Goal: Transaction & Acquisition: Subscribe to service/newsletter

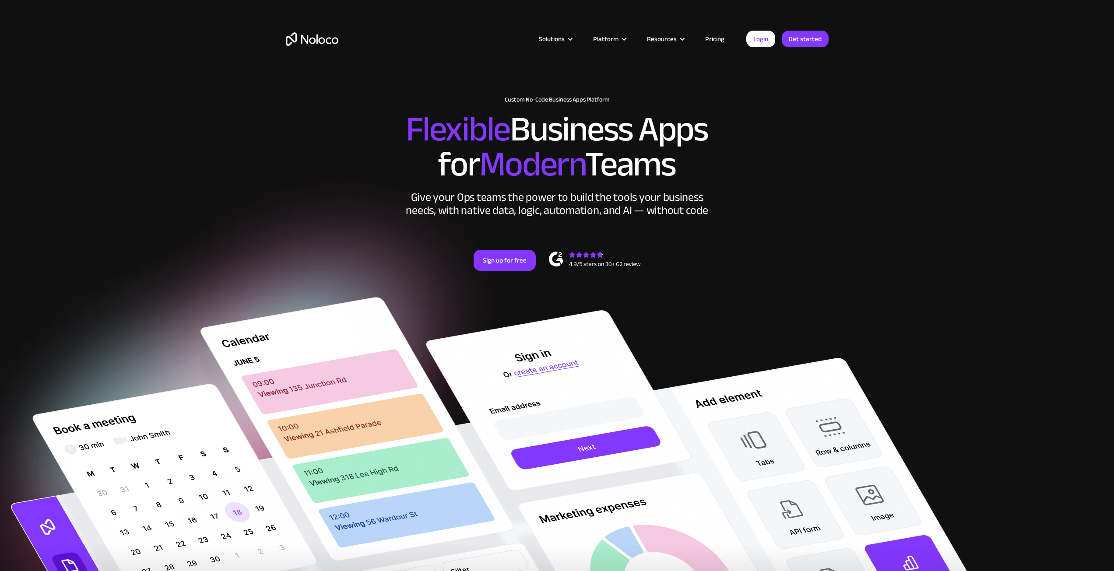
click at [720, 38] on link "Pricing" at bounding box center [714, 38] width 41 height 11
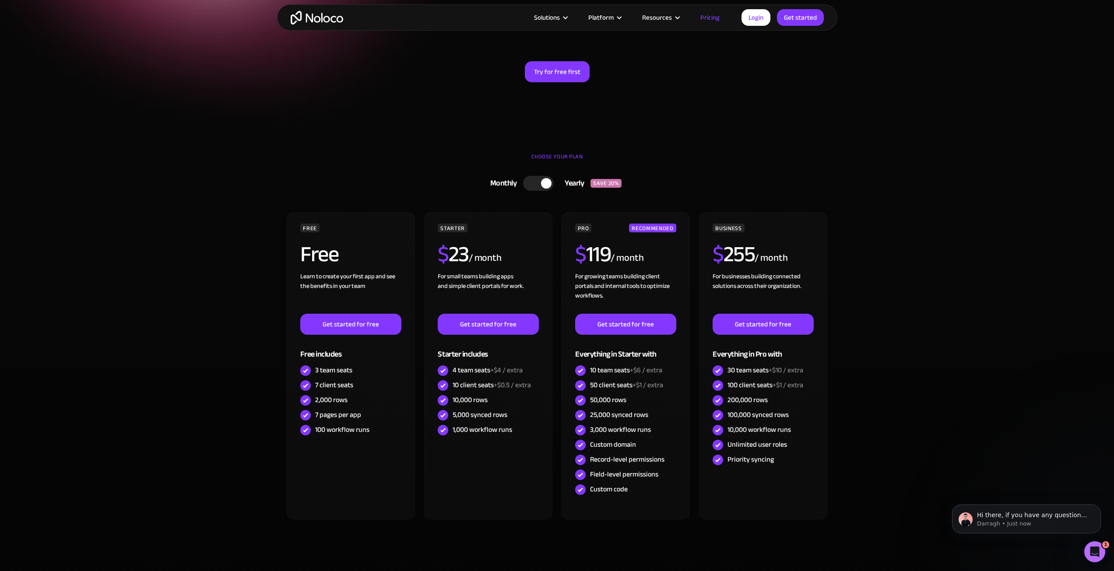
click at [548, 176] on div at bounding box center [538, 183] width 31 height 15
click at [541, 185] on div at bounding box center [542, 183] width 31 height 15
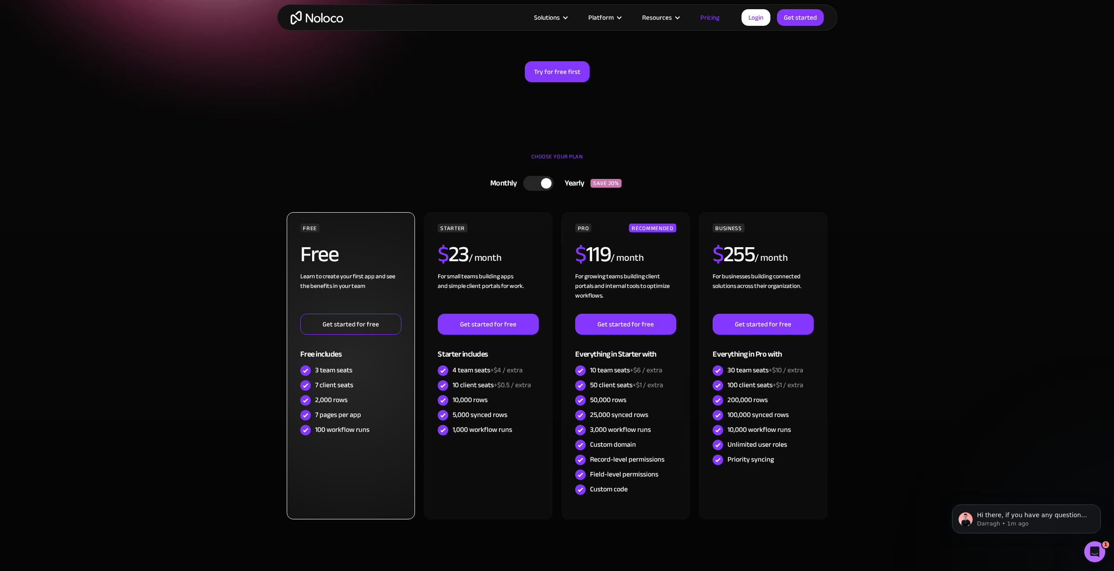
click at [339, 315] on link "Get started for free" at bounding box center [350, 324] width 101 height 21
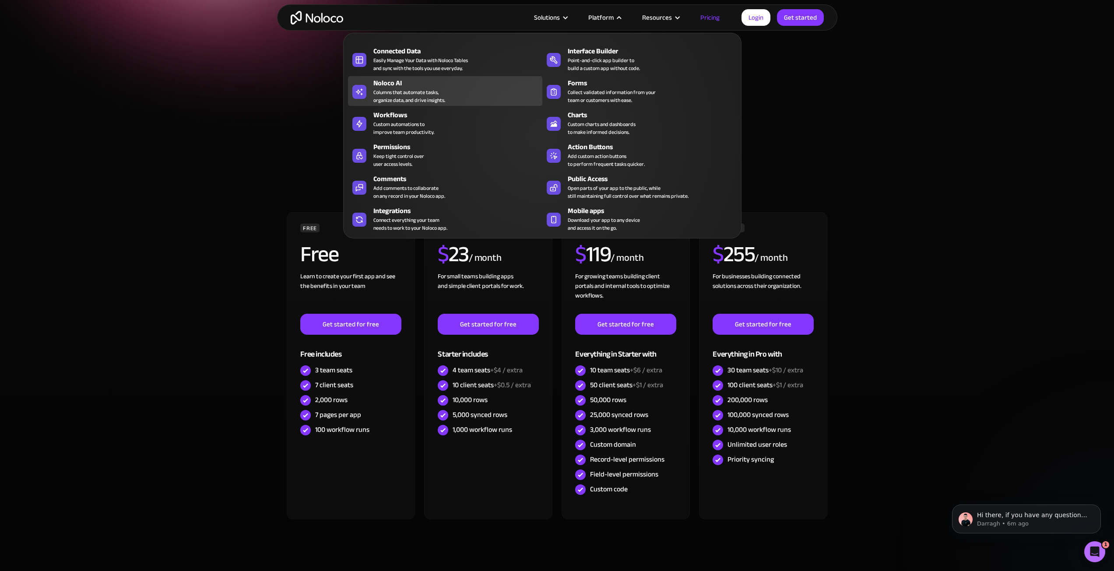
click at [458, 94] on div "Noloco AI Columns that automate tasks, organize data, and drive insights." at bounding box center [455, 91] width 165 height 26
